Goal: Task Accomplishment & Management: Complete application form

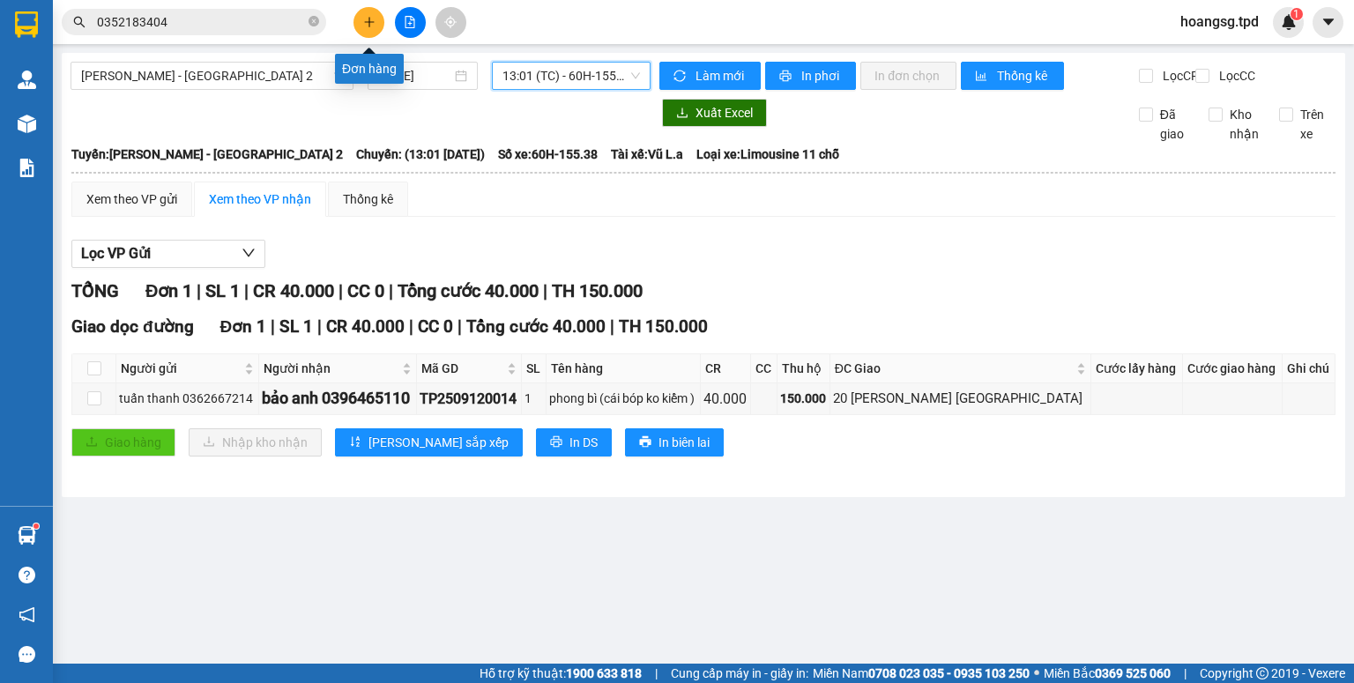
click at [366, 27] on icon "plus" at bounding box center [369, 22] width 12 height 12
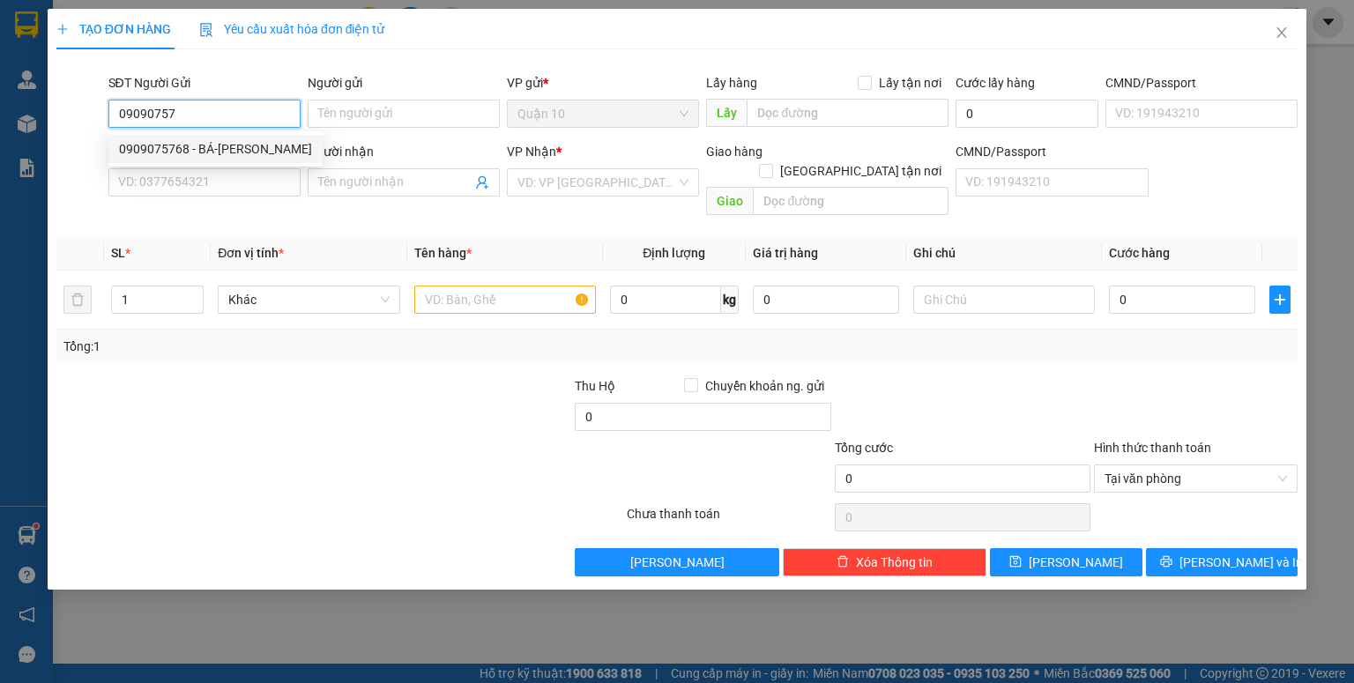
type input "0909075768"
type input "BÁ-[PERSON_NAME]"
type input "381884039"
type input "0938828699"
type input "tín"
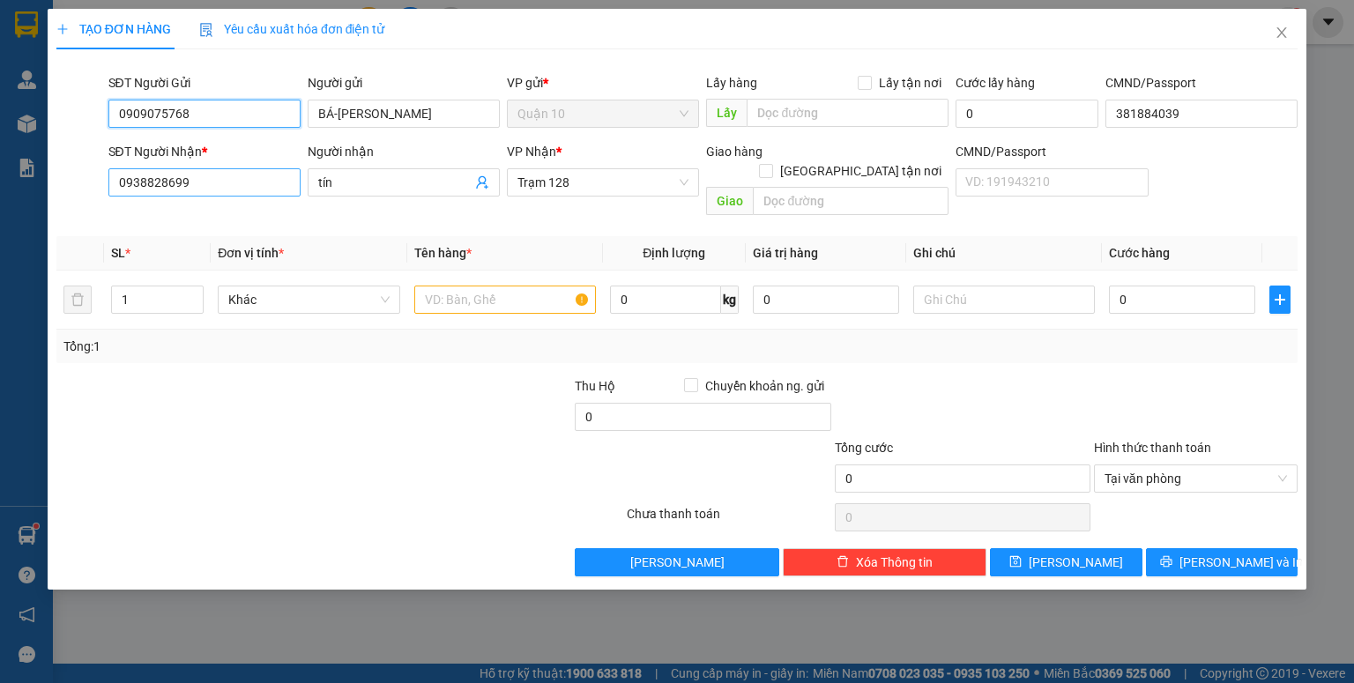
type input "0909075768"
drag, startPoint x: 255, startPoint y: 180, endPoint x: 0, endPoint y: 196, distance: 255.3
click at [0, 190] on div "TẠO ĐƠN HÀNG Yêu cầu xuất hóa đơn điện tử Transit Pickup Surcharge Ids Transit …" at bounding box center [677, 341] width 1354 height 683
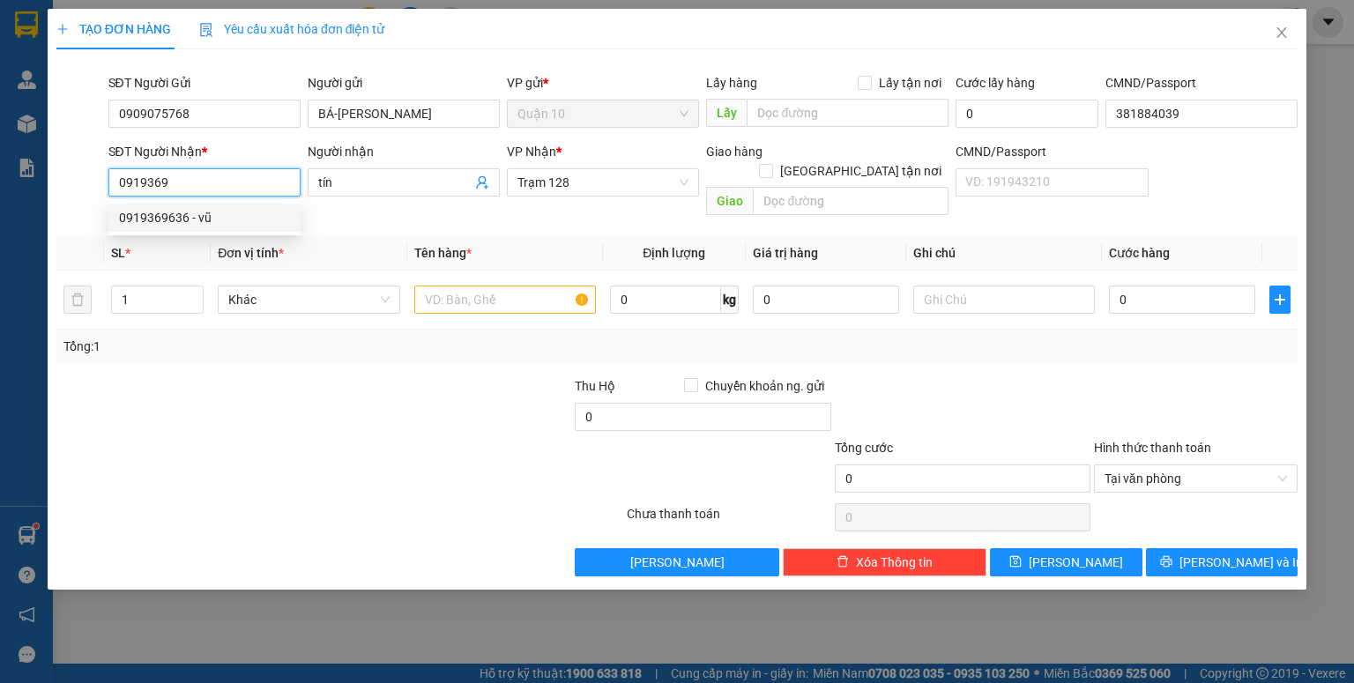
type input "0919369636"
type input "vũ"
type input "0919369636"
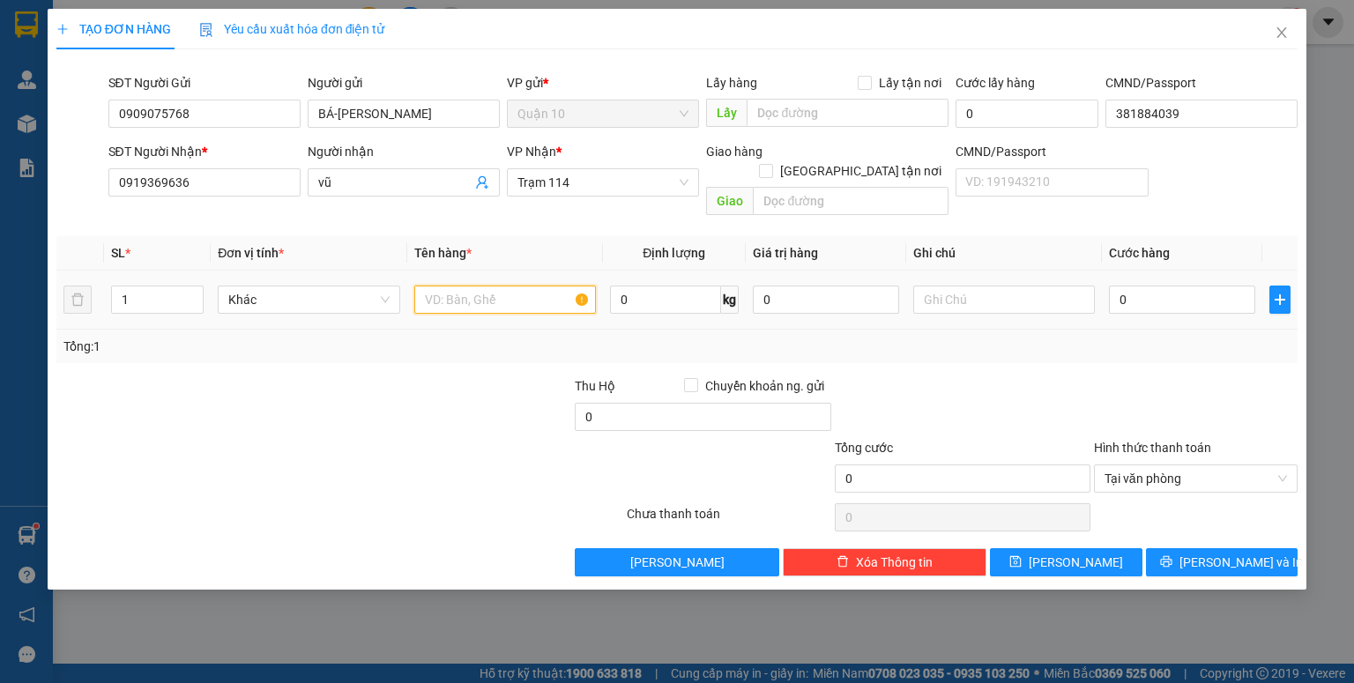
drag, startPoint x: 473, startPoint y: 272, endPoint x: 454, endPoint y: 299, distance: 33.0
click at [472, 286] on input "text" at bounding box center [505, 300] width 182 height 28
type input "kiện bọc trắng + thùng giấy"
drag, startPoint x: 149, startPoint y: 280, endPoint x: 0, endPoint y: 304, distance: 150.9
click at [0, 303] on div "TẠO ĐƠN HÀNG Yêu cầu xuất hóa đơn điện tử Transit Pickup Surcharge Ids Transit …" at bounding box center [677, 341] width 1354 height 683
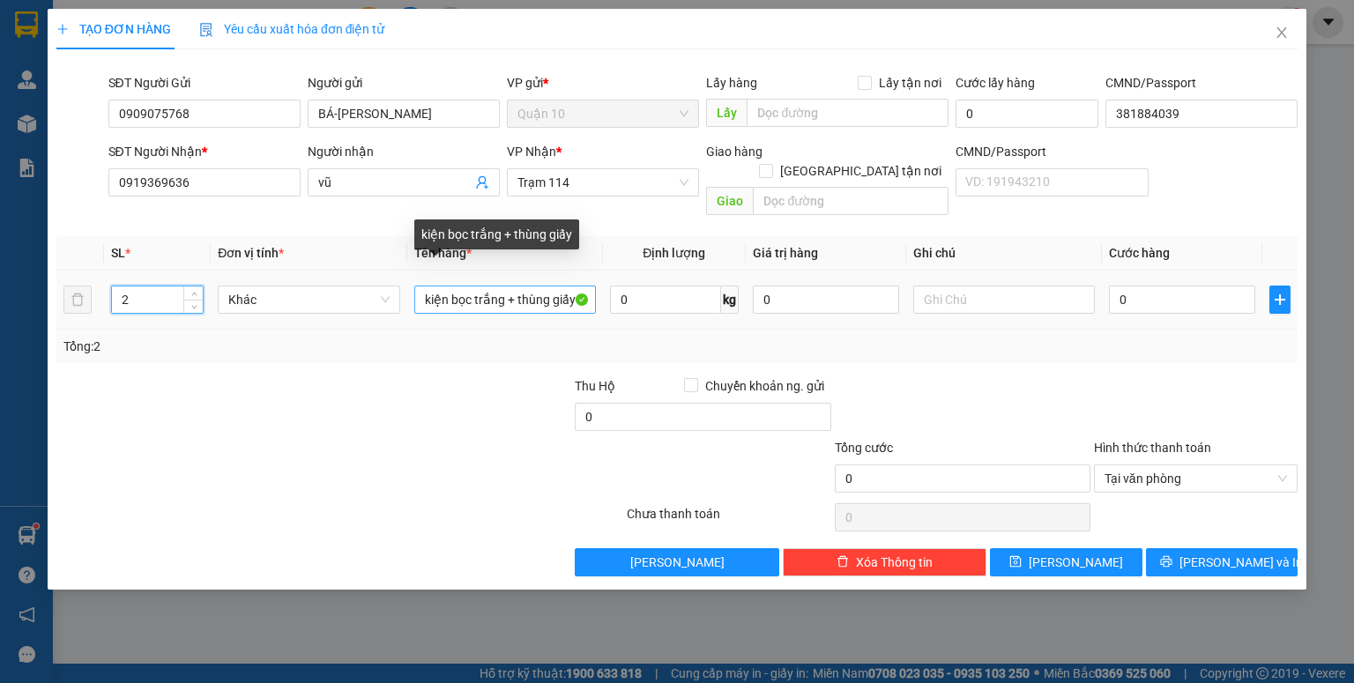
type input "2"
click at [516, 286] on input "kiện bọc trắng + thùng giấy" at bounding box center [505, 300] width 182 height 28
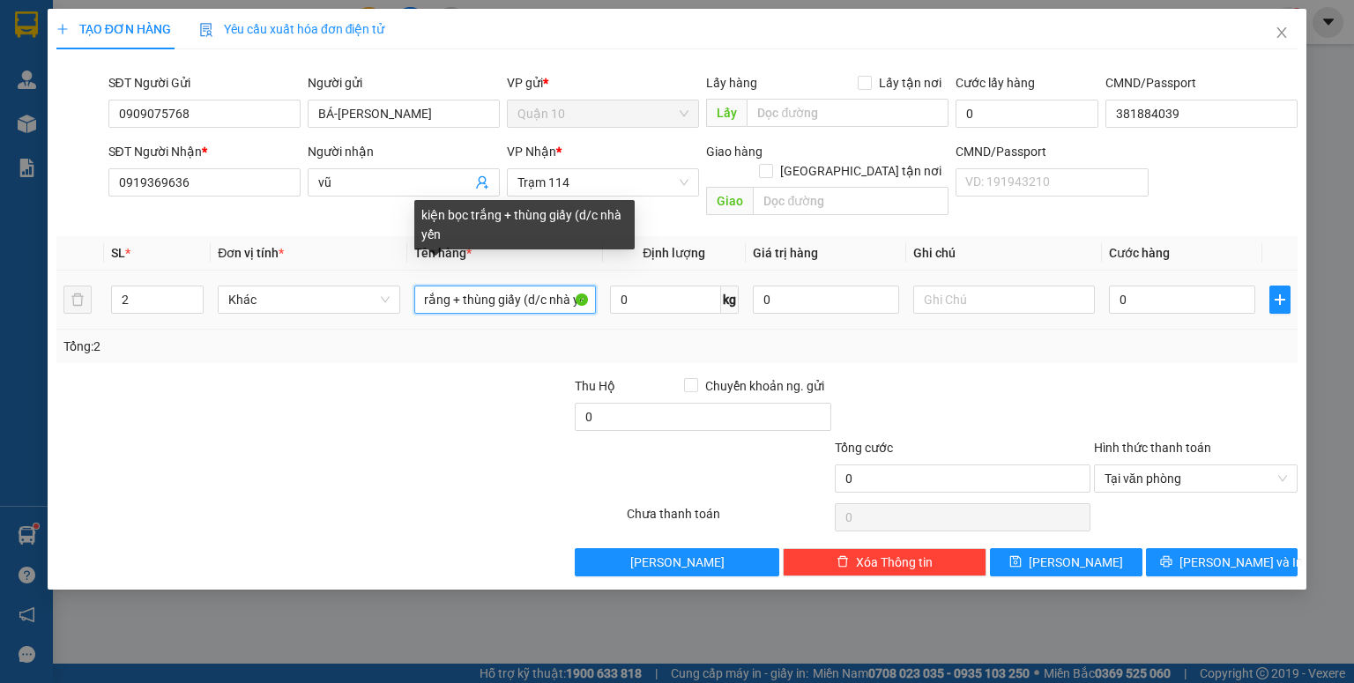
scroll to position [0, 62]
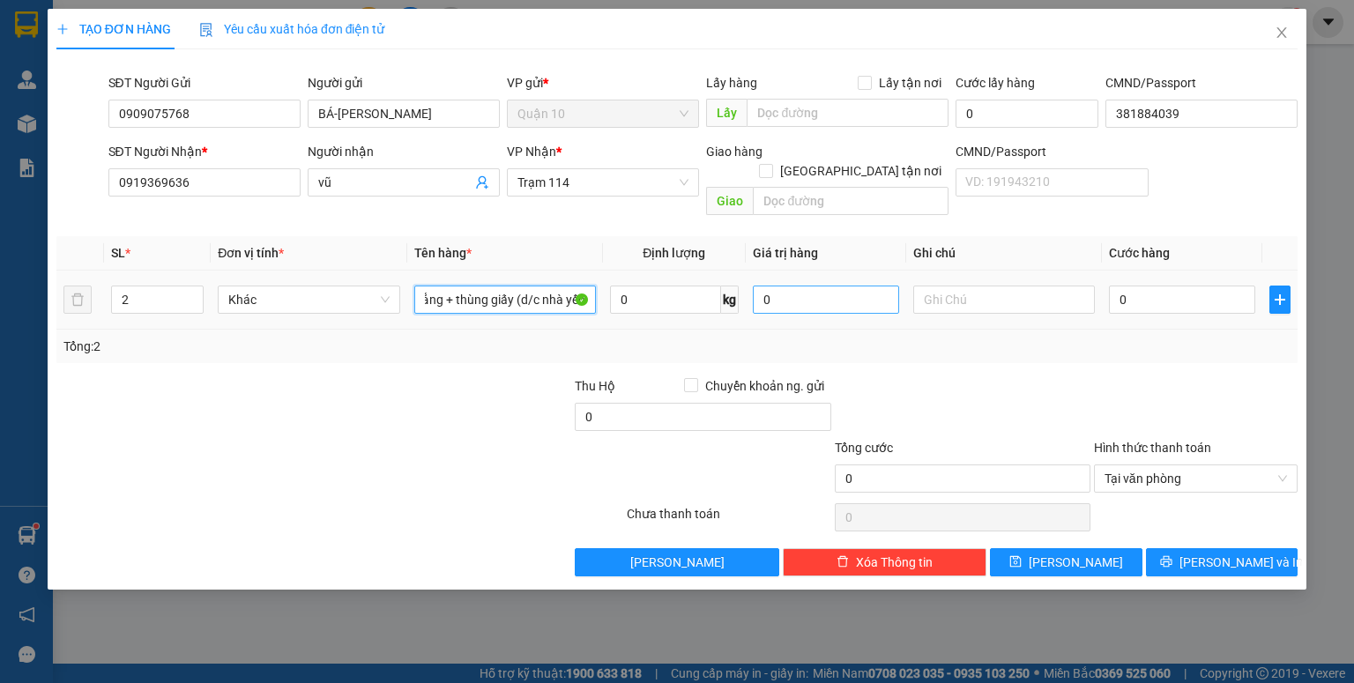
type input "kiện bọc trắng + thùng giấy (d/c nhà yến"
click at [811, 288] on input "0" at bounding box center [826, 300] width 146 height 28
type input "1.000.000"
type input "1"
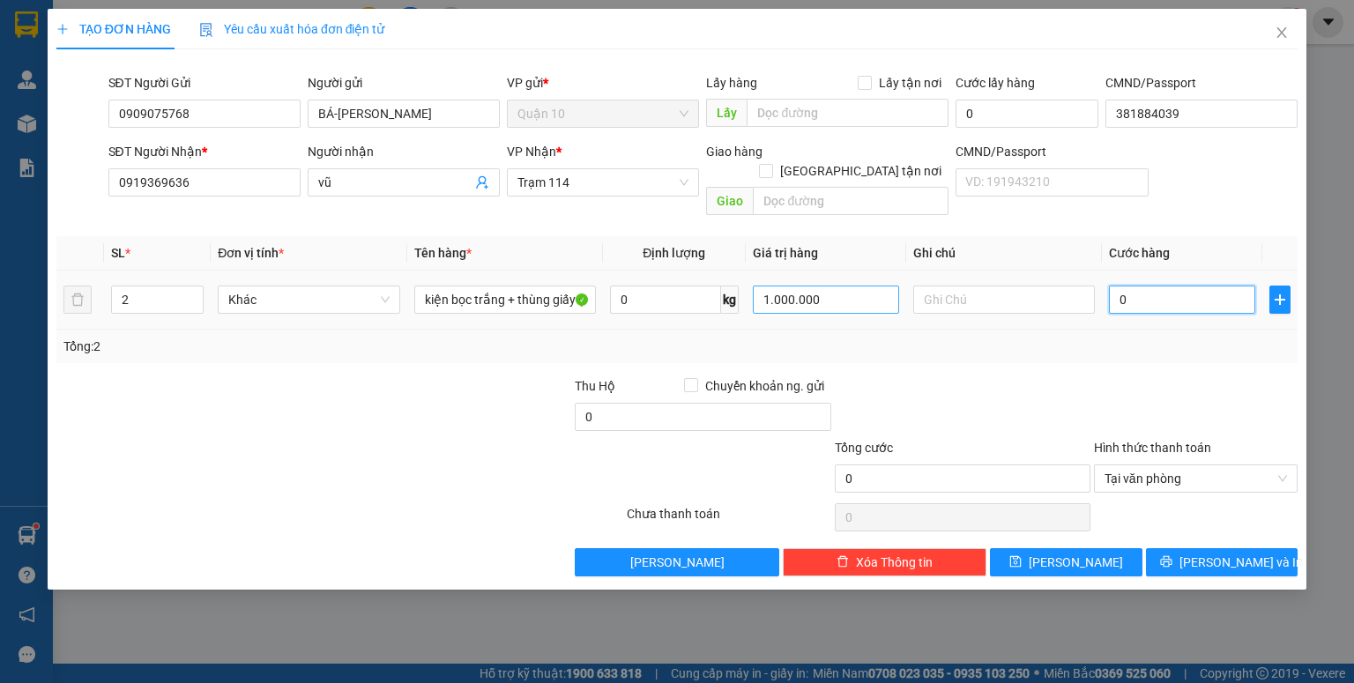
type input "1"
type input "10"
type input "100"
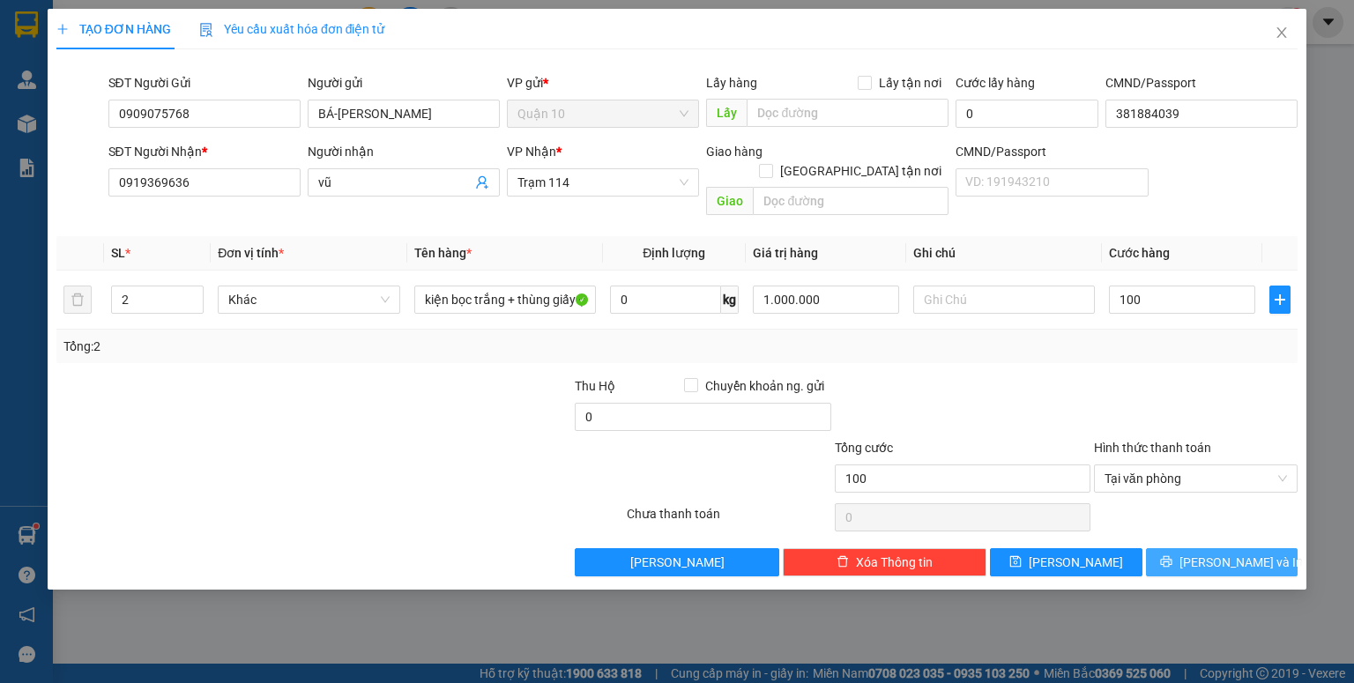
type input "100.000"
click at [1189, 548] on button "[PERSON_NAME] và In" at bounding box center [1222, 562] width 153 height 28
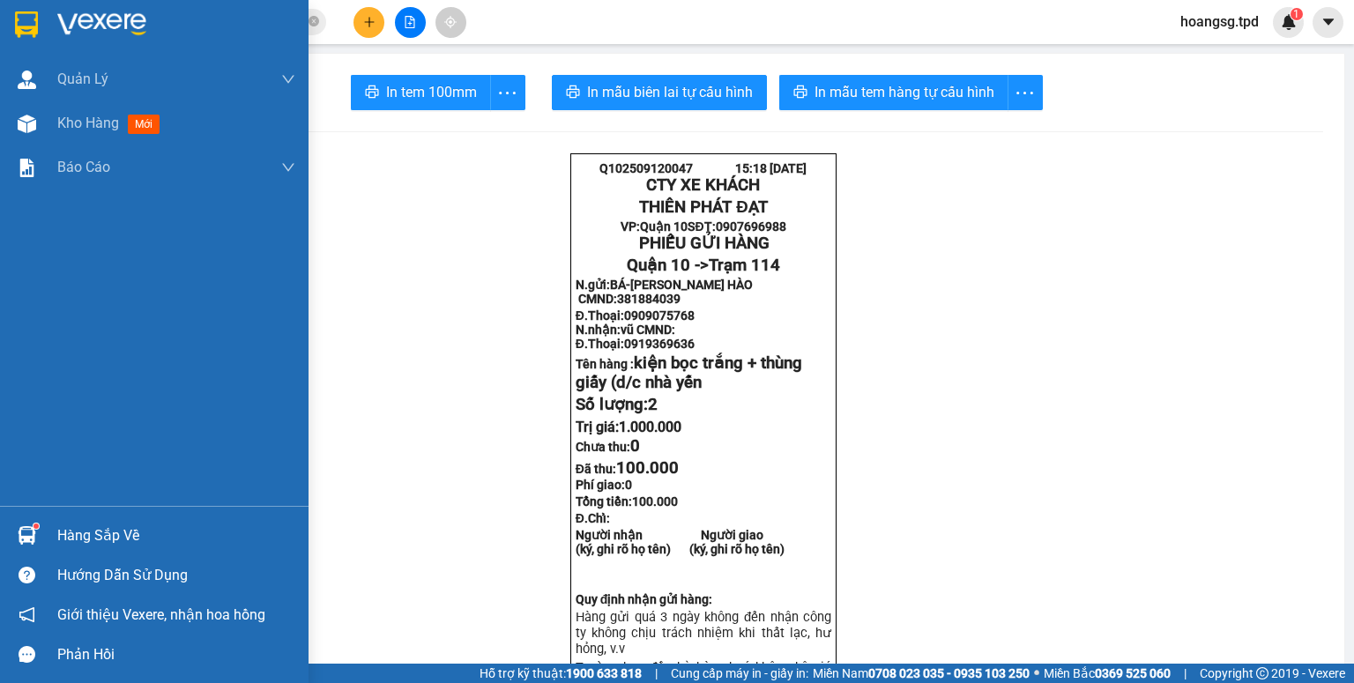
click at [75, 531] on div "Hàng sắp về" at bounding box center [176, 536] width 238 height 26
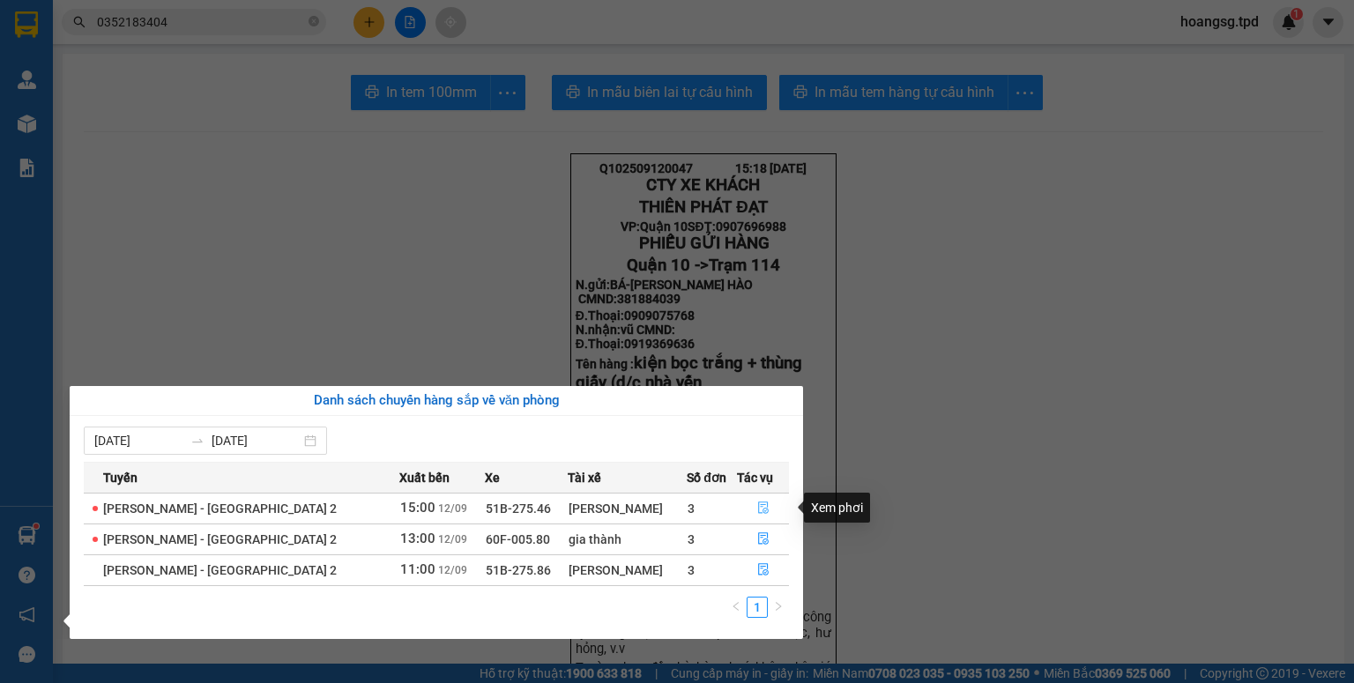
click at [758, 504] on icon "file-done" at bounding box center [763, 509] width 11 height 12
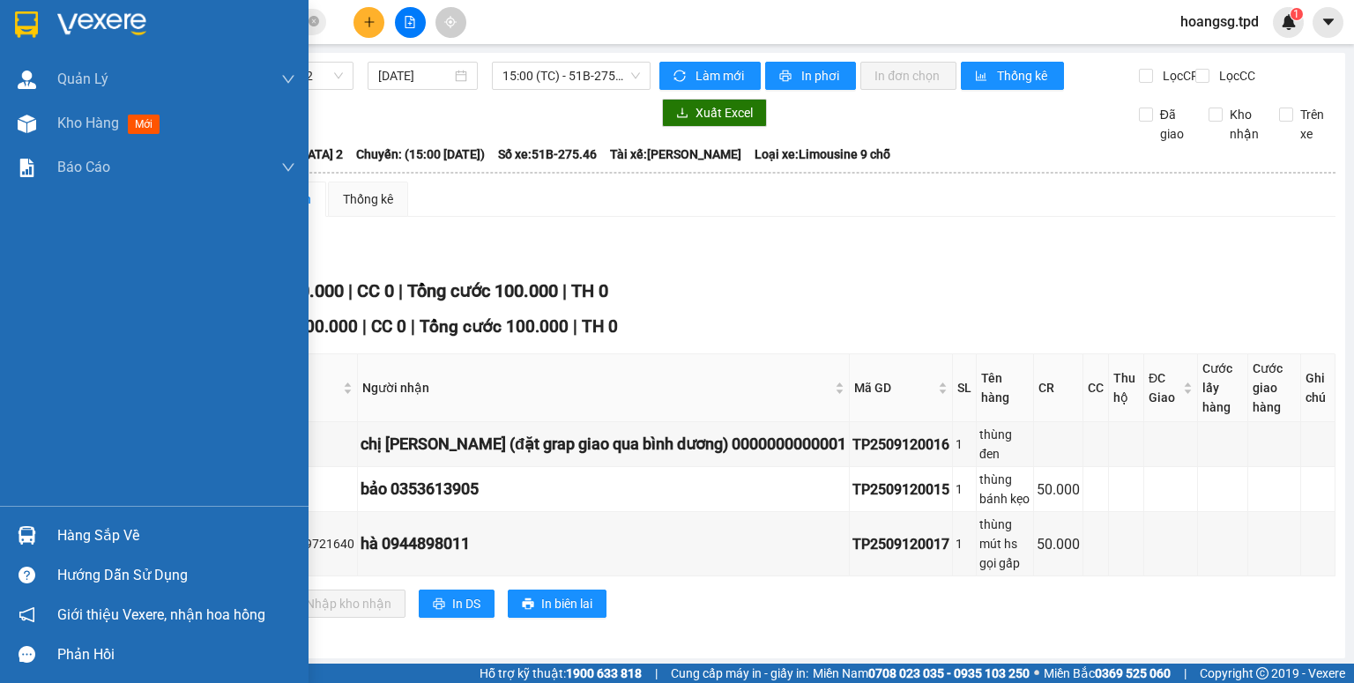
click at [46, 540] on div "Hàng sắp về" at bounding box center [154, 536] width 309 height 40
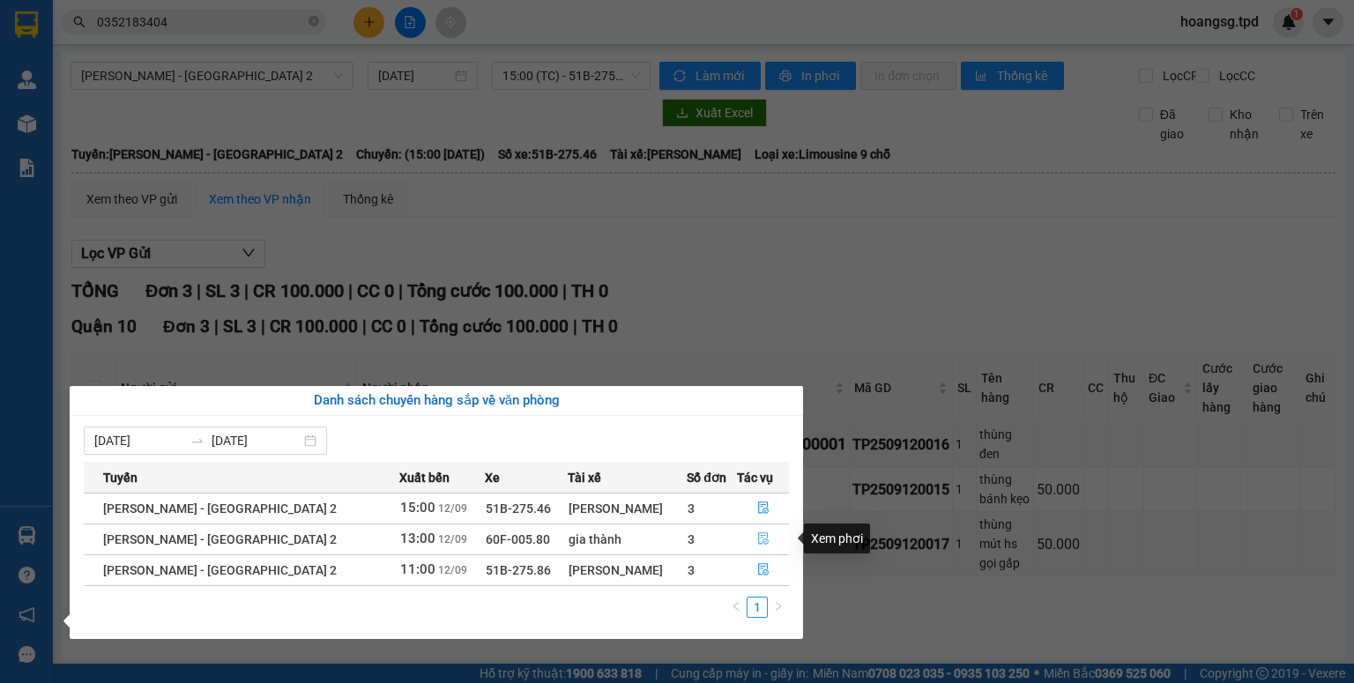
click at [749, 538] on button "button" at bounding box center [763, 539] width 51 height 28
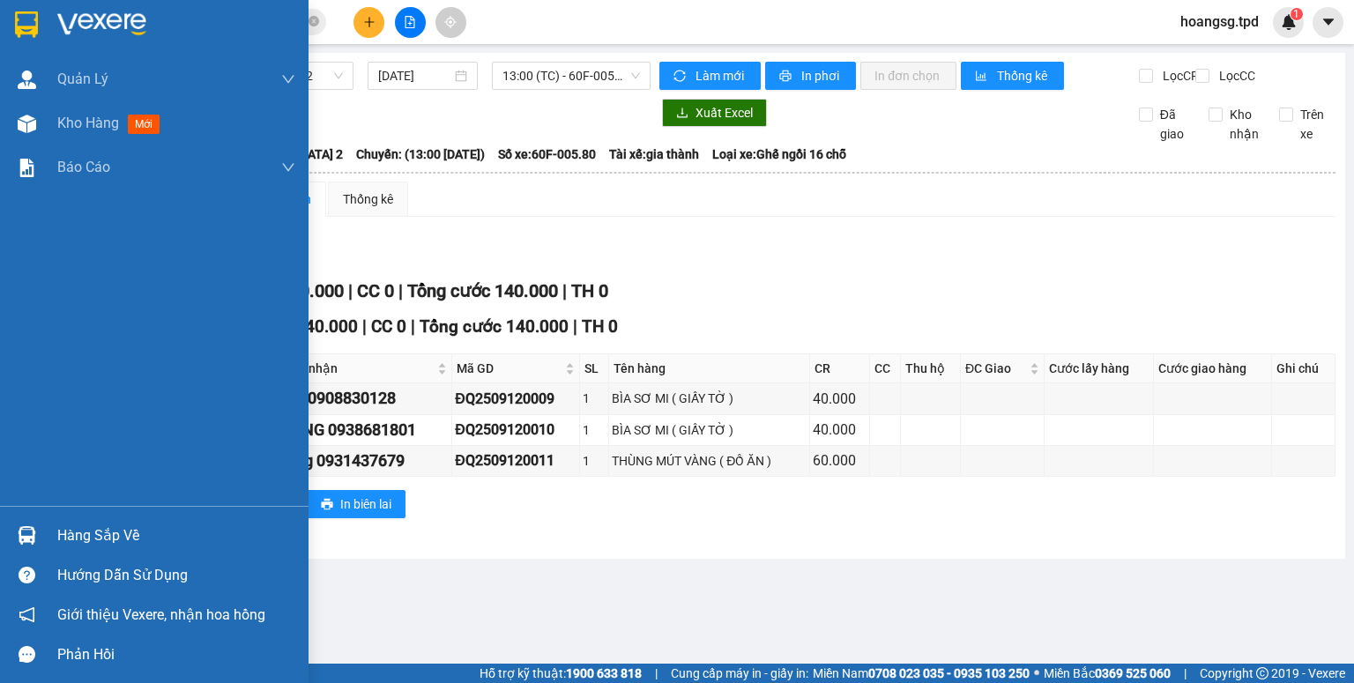
click at [34, 533] on img at bounding box center [27, 535] width 19 height 19
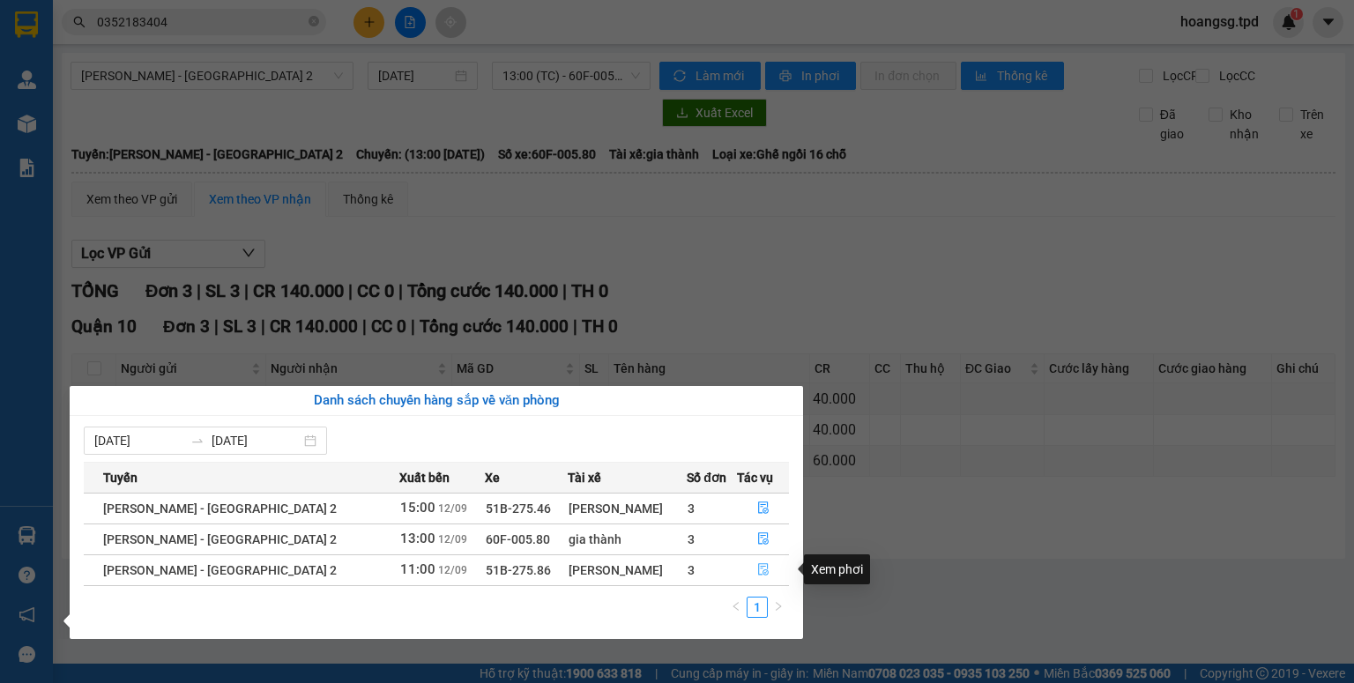
click at [766, 570] on button "button" at bounding box center [763, 570] width 51 height 28
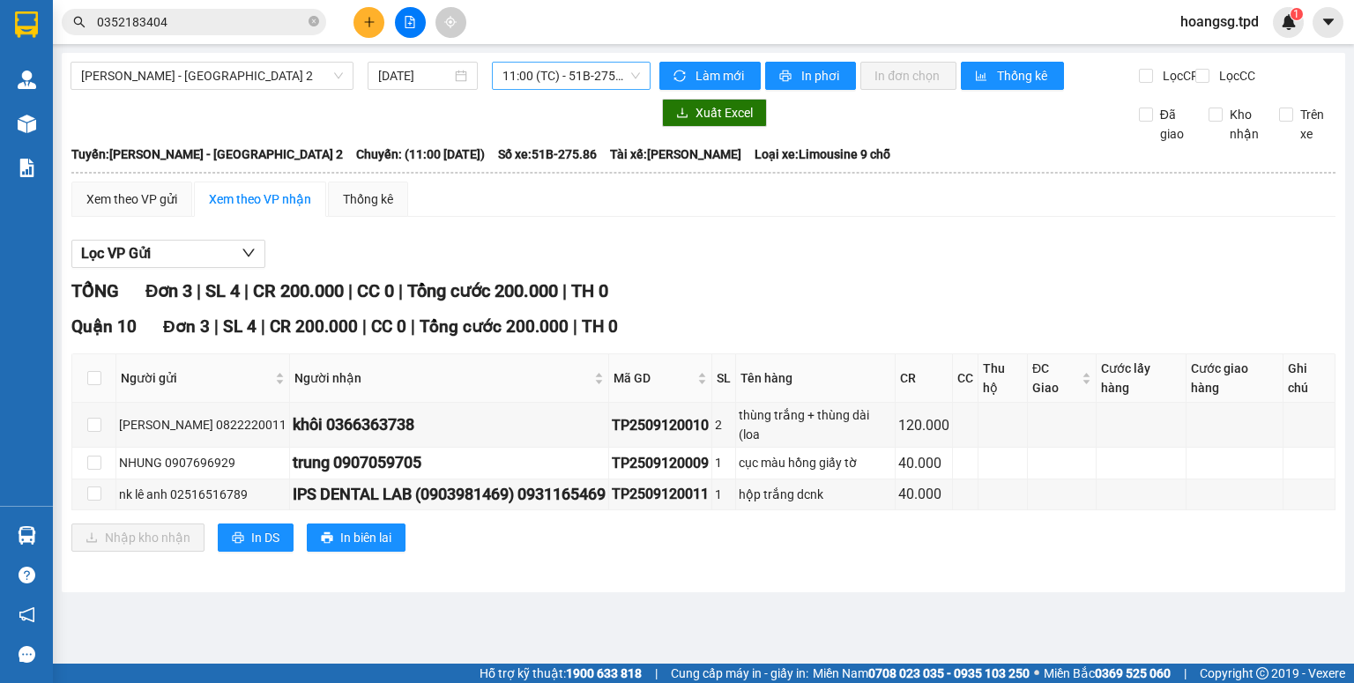
click at [595, 78] on span "11:00 (TC) - 51B-275.86" at bounding box center [572, 76] width 138 height 26
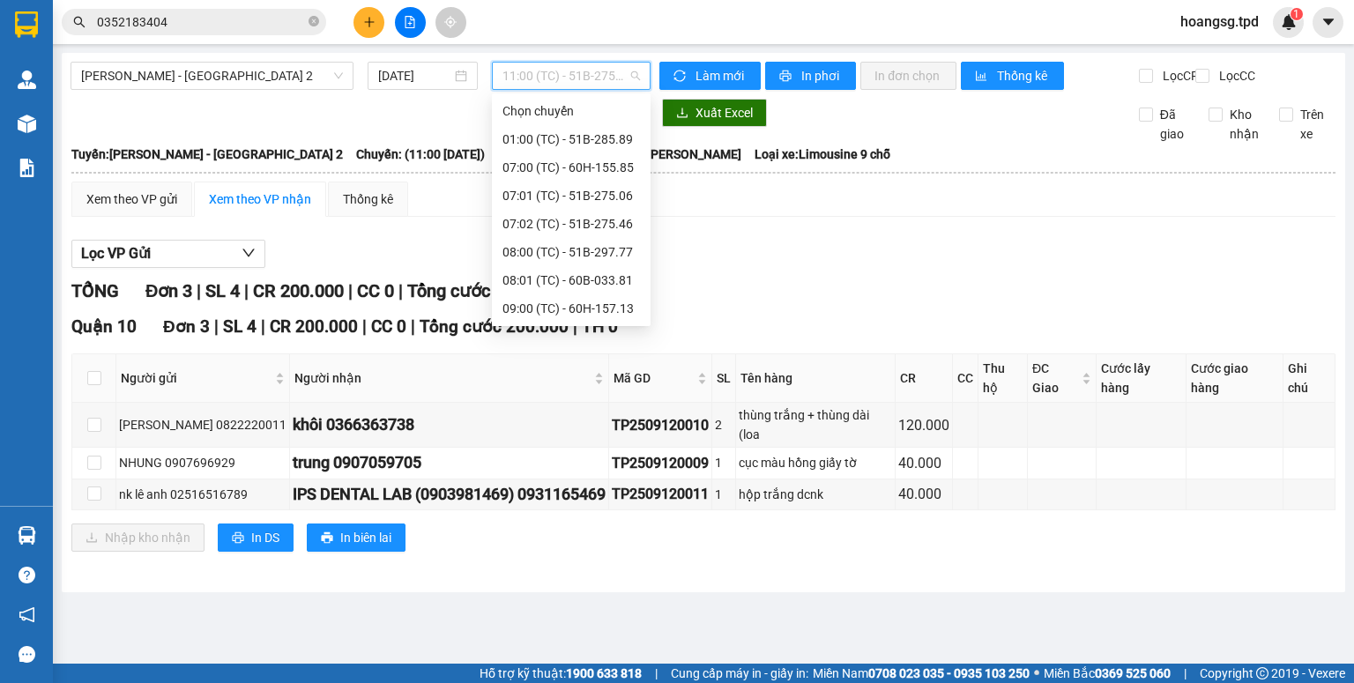
scroll to position [56, 0]
click at [594, 284] on div "10:00 (TC) - 51B-285.89" at bounding box center [572, 280] width 138 height 19
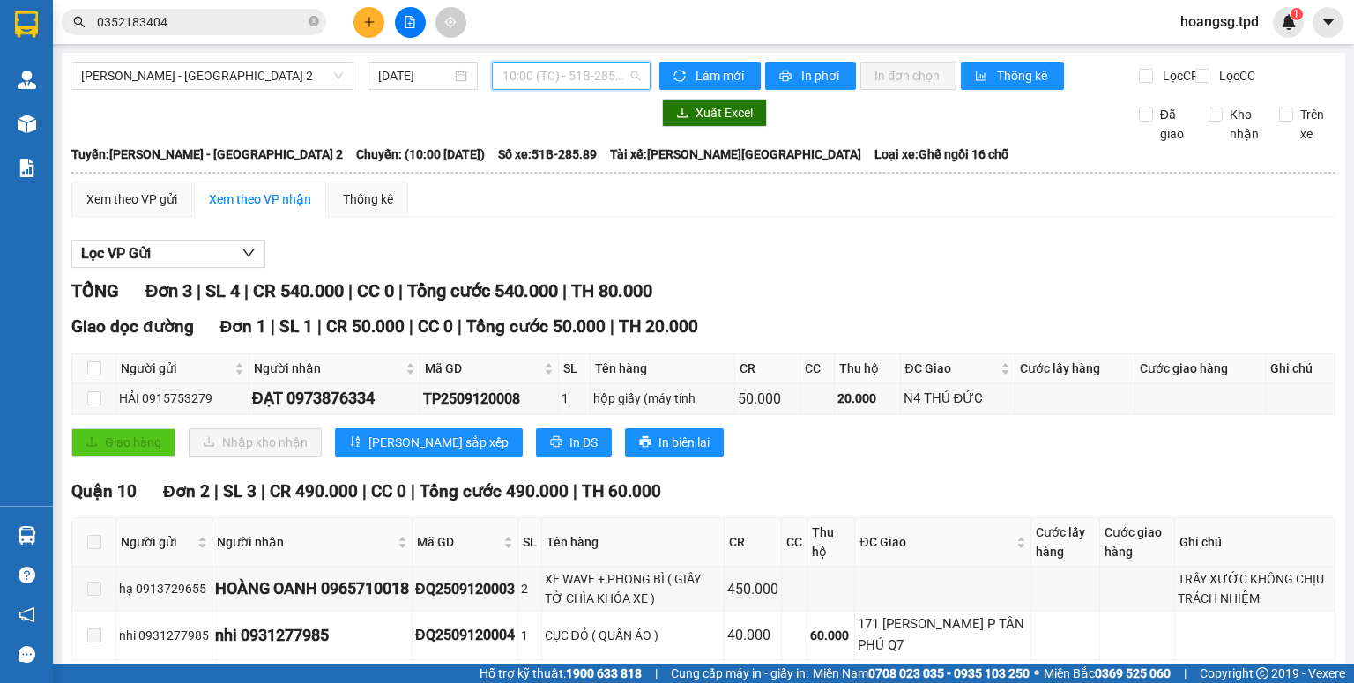
click at [542, 71] on span "10:00 (TC) - 51B-285.89" at bounding box center [572, 76] width 138 height 26
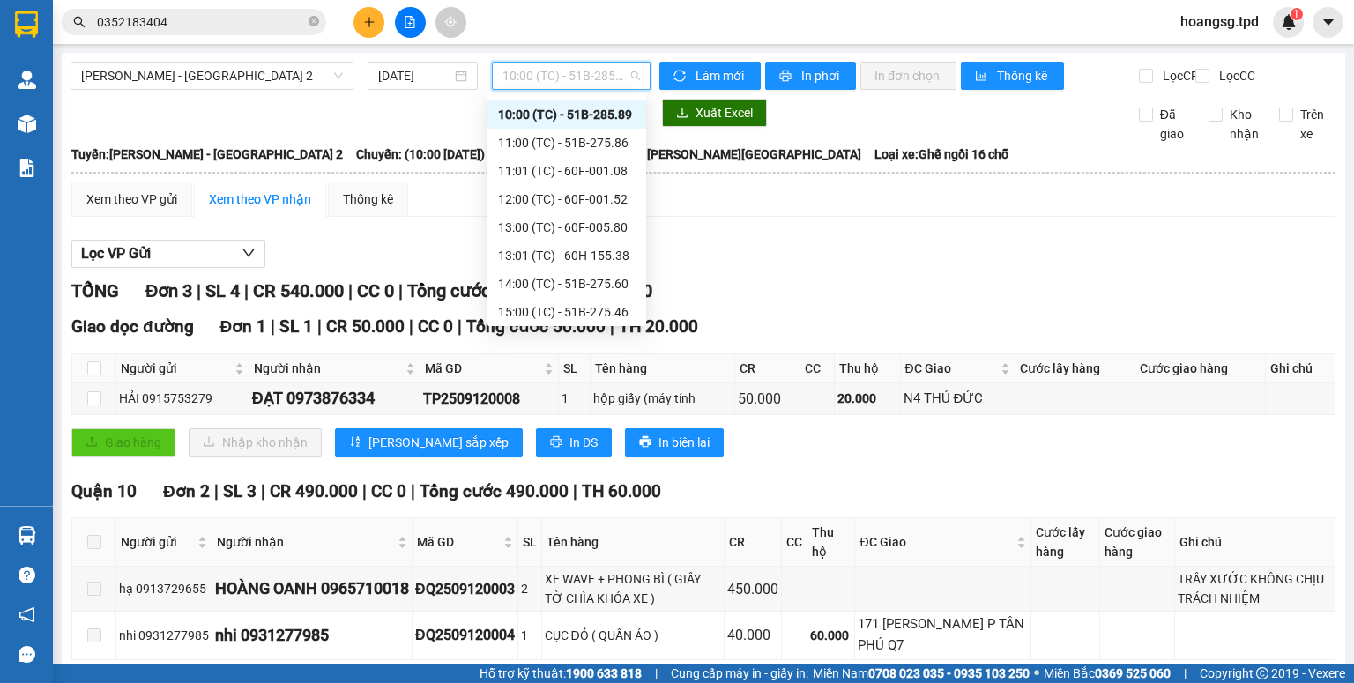
scroll to position [226, 0]
click at [603, 280] on div "14:00 (TC) - 51B-275.60" at bounding box center [567, 280] width 138 height 19
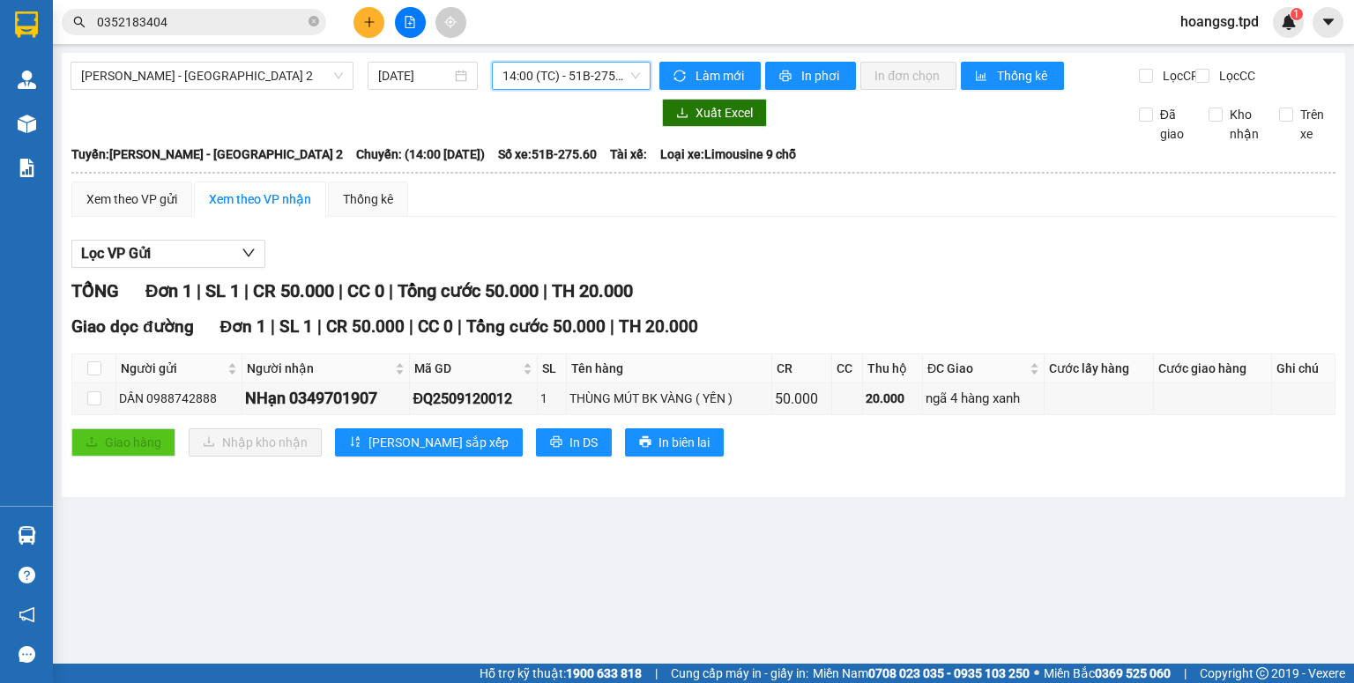
click at [598, 84] on span "14:00 (TC) - 51B-275.60" at bounding box center [572, 76] width 138 height 26
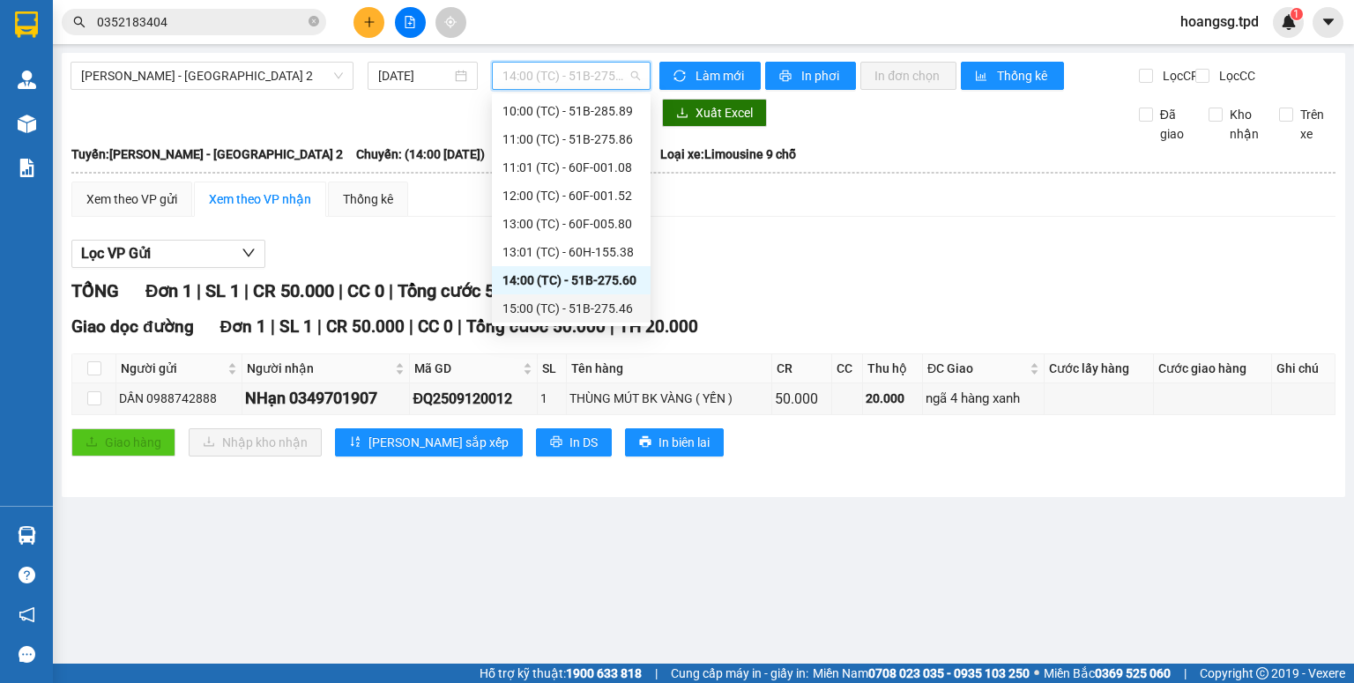
click at [566, 311] on div "15:00 (TC) - 51B-275.46" at bounding box center [572, 308] width 138 height 19
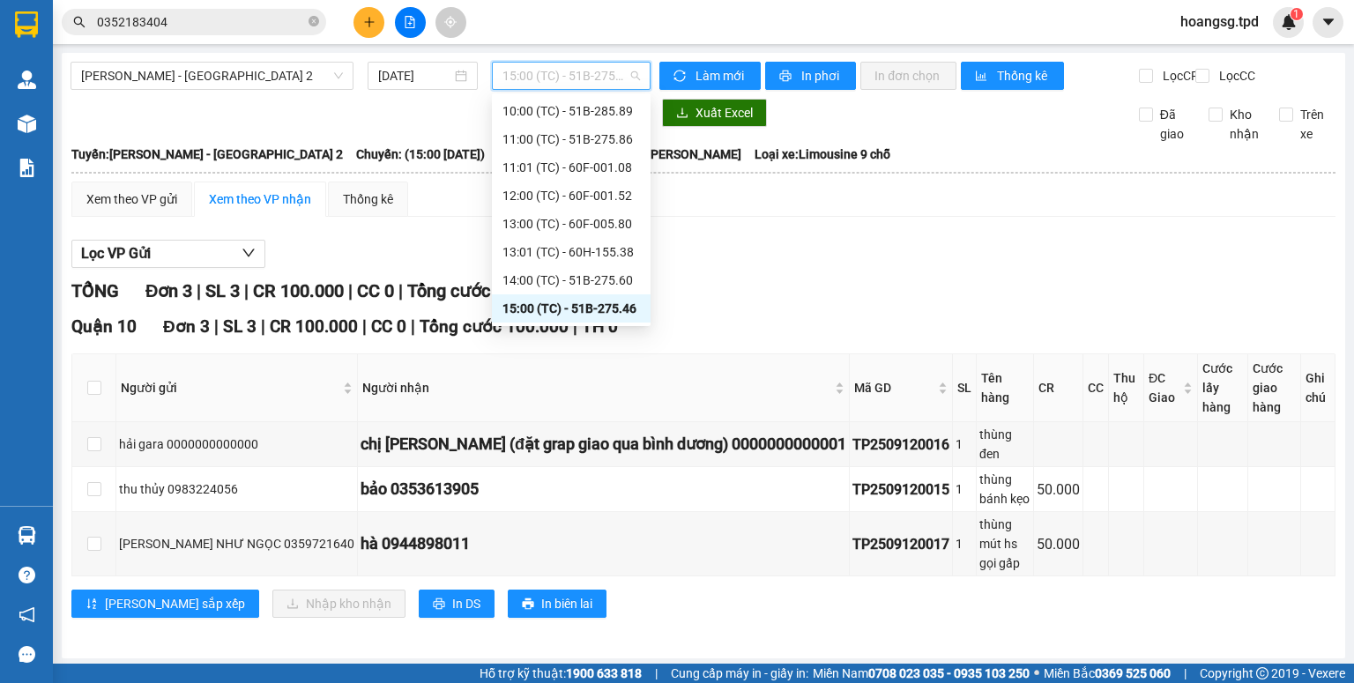
click at [617, 76] on span "15:00 (TC) - 51B-275.46" at bounding box center [572, 76] width 138 height 26
click at [580, 254] on div "13:01 (TC) - 60H-155.38" at bounding box center [572, 251] width 138 height 19
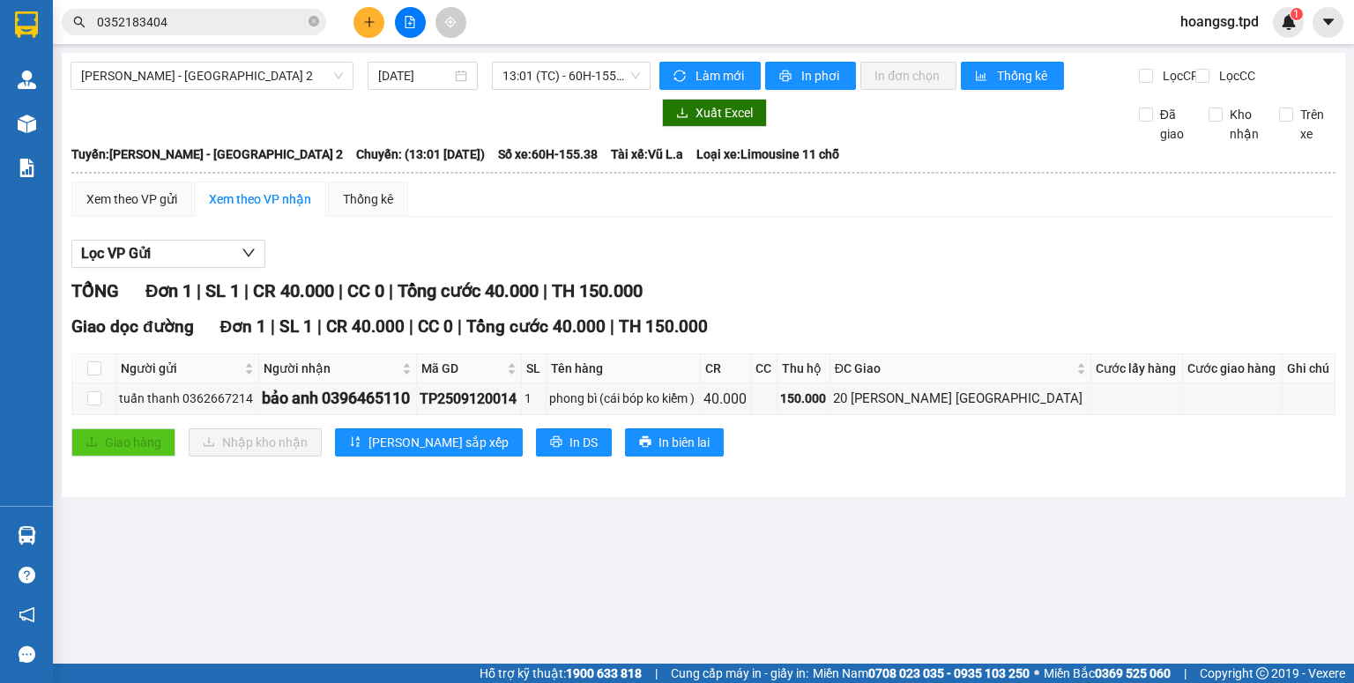
click at [557, 127] on div at bounding box center [361, 113] width 580 height 28
click at [585, 81] on span "13:01 (TC) - 60H-155.38" at bounding box center [572, 76] width 138 height 26
click at [987, 305] on div "TỔNG Đơn 1 | SL 1 | CR 40.000 | CC 0 | Tổng cước 40.000 | TH 150.000" at bounding box center [703, 291] width 1264 height 27
click at [570, 62] on div "13:01 (TC) - 60H-155.38" at bounding box center [572, 76] width 160 height 28
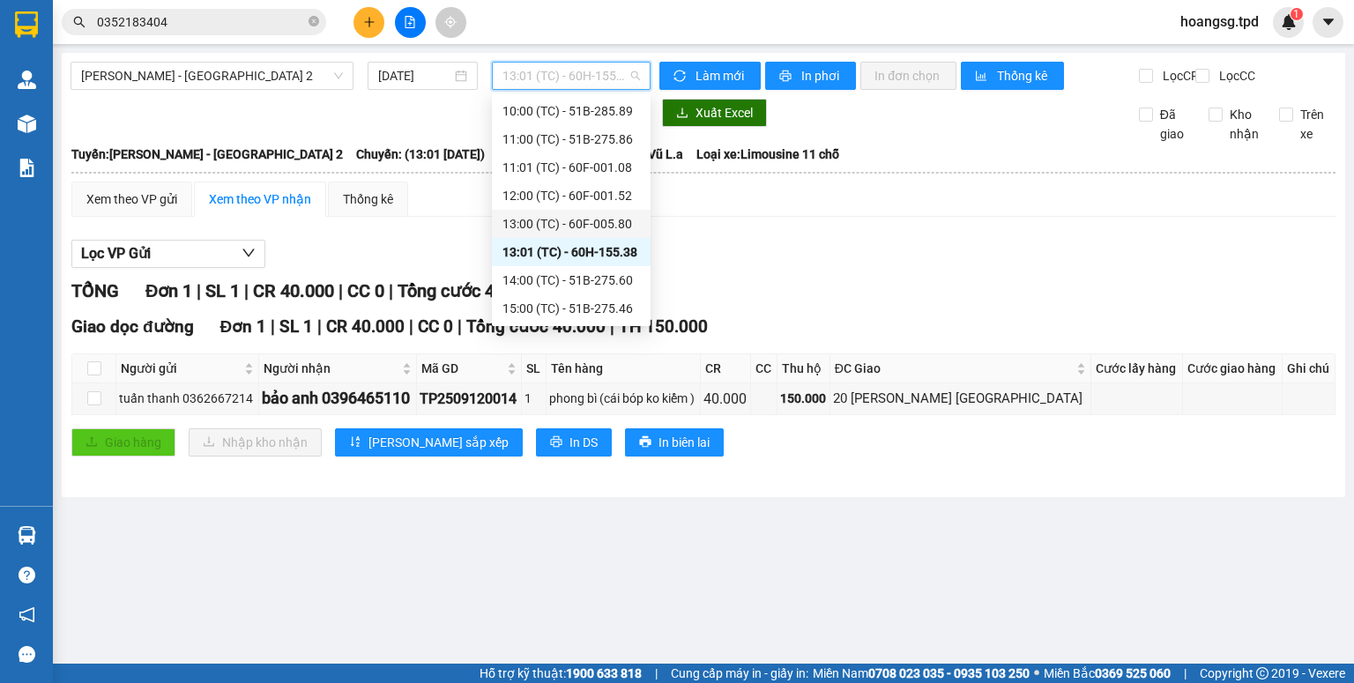
click at [578, 212] on div "13:00 (TC) - 60F-005.80" at bounding box center [571, 224] width 159 height 28
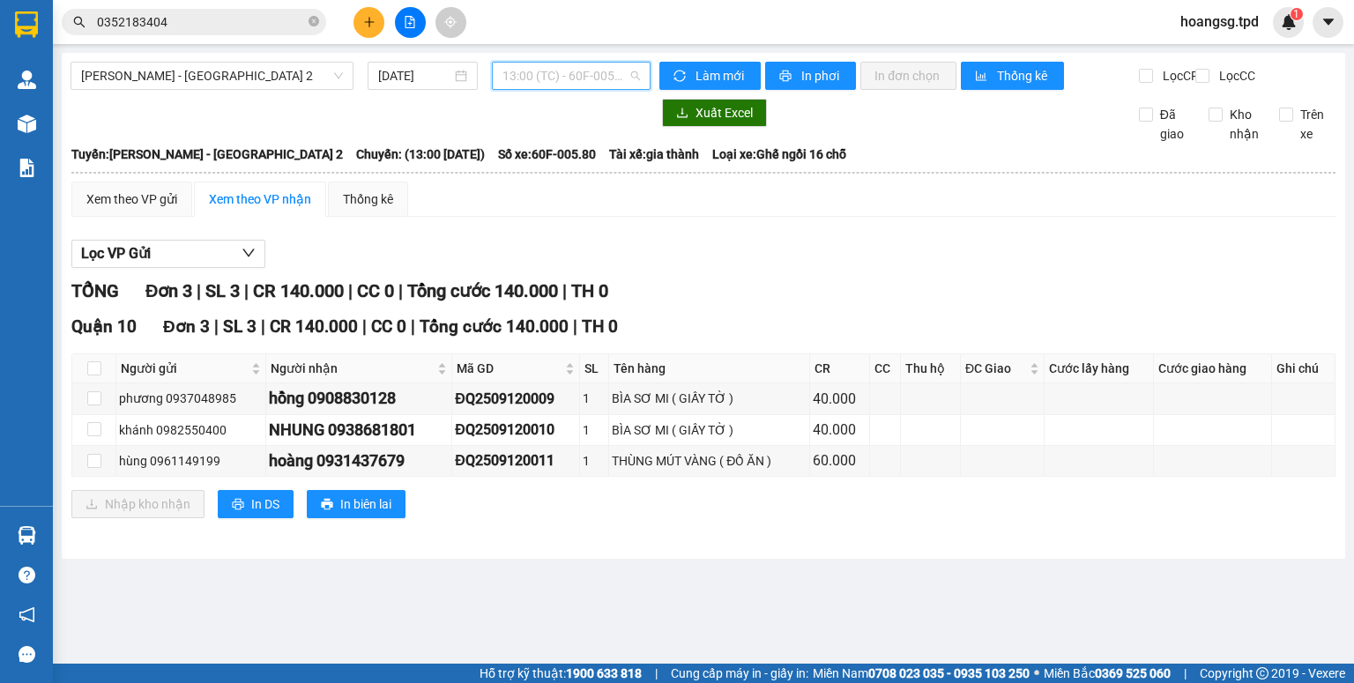
click at [634, 78] on span "13:00 (TC) - 60F-005.80" at bounding box center [572, 76] width 138 height 26
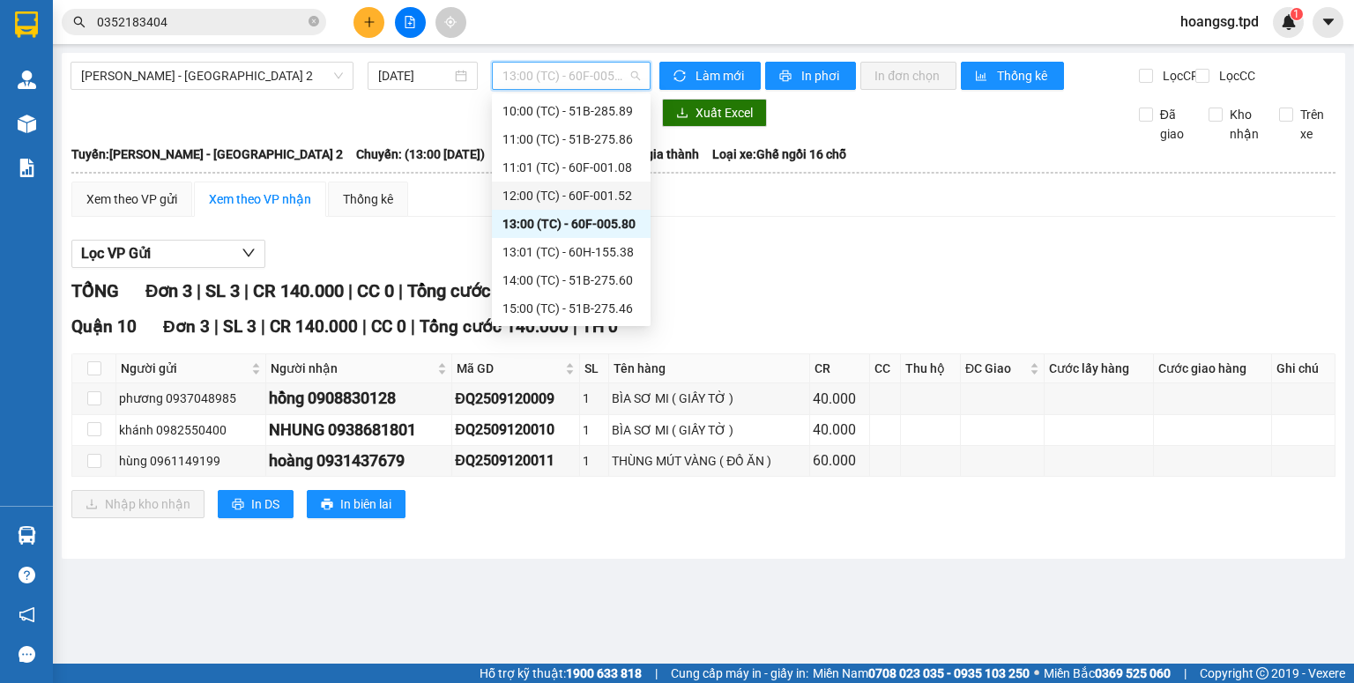
click at [589, 202] on div "12:00 (TC) - 60F-001.52" at bounding box center [572, 195] width 138 height 19
